Goal: Task Accomplishment & Management: Manage account settings

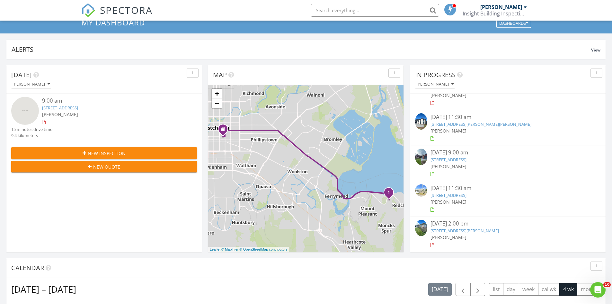
scroll to position [32, 0]
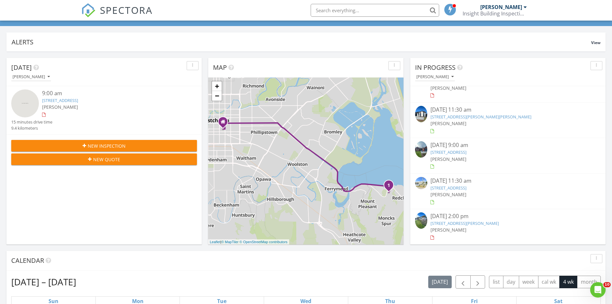
click at [467, 151] on link "18 Woodhurst Dr, Christchurch, Canterbury Region 8051" at bounding box center [449, 152] width 36 height 6
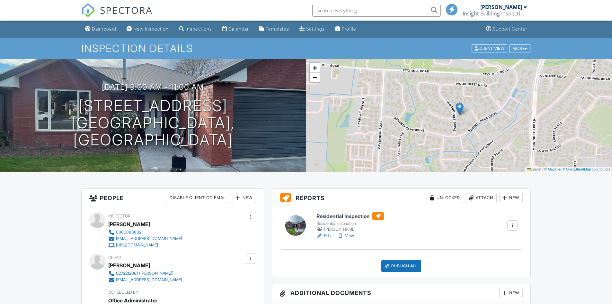
click at [356, 217] on h6 "Residential Inspection" at bounding box center [350, 216] width 67 height 8
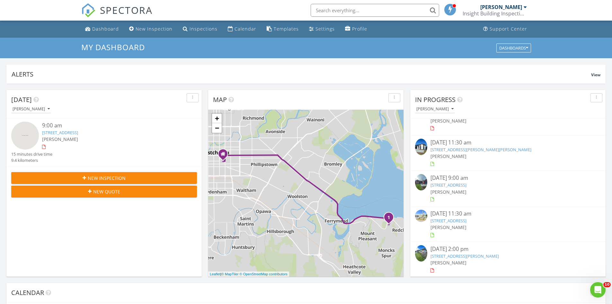
scroll to position [55, 0]
click at [467, 220] on link "[STREET_ADDRESS]" at bounding box center [449, 220] width 36 height 6
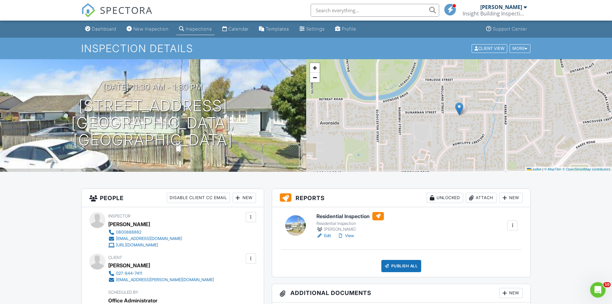
click at [336, 215] on h6 "Residential Inspection" at bounding box center [350, 216] width 67 height 8
click at [110, 30] on div "Dashboard" at bounding box center [104, 28] width 24 height 5
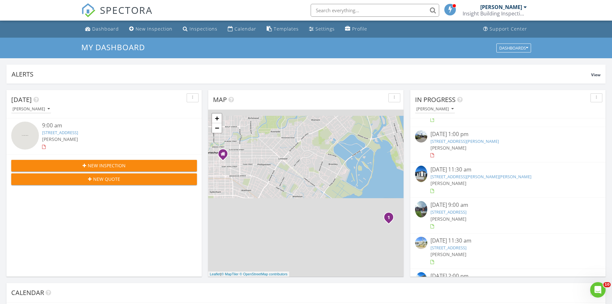
scroll to position [55, 0]
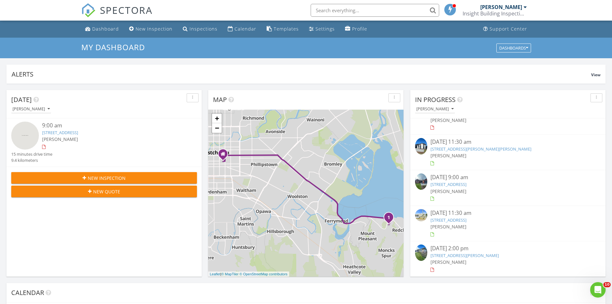
click at [468, 256] on link "[STREET_ADDRESS][PERSON_NAME]" at bounding box center [465, 255] width 68 height 6
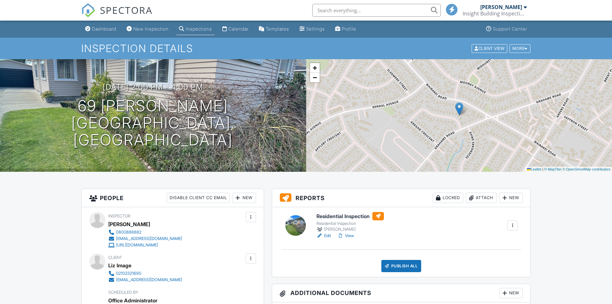
click at [355, 218] on h6 "Residential Inspection" at bounding box center [350, 216] width 67 height 8
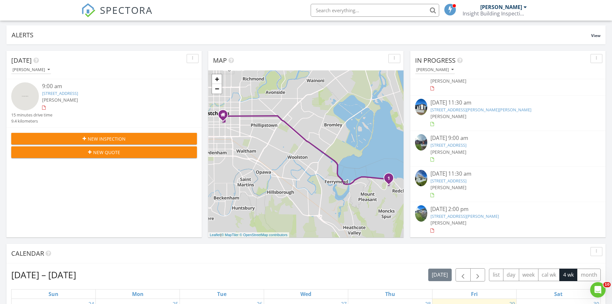
scroll to position [64, 0]
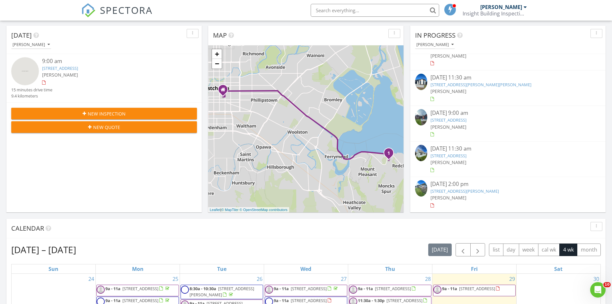
click at [460, 157] on link "34 Dunarnan St, Christchurch, Canterbury Region 8061" at bounding box center [449, 156] width 36 height 6
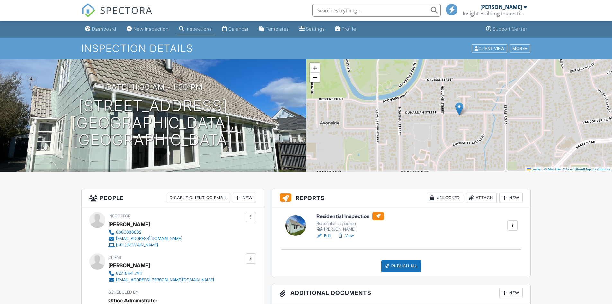
click at [346, 215] on h6 "Residential Inspection" at bounding box center [350, 216] width 67 height 8
